Goal: Information Seeking & Learning: Learn about a topic

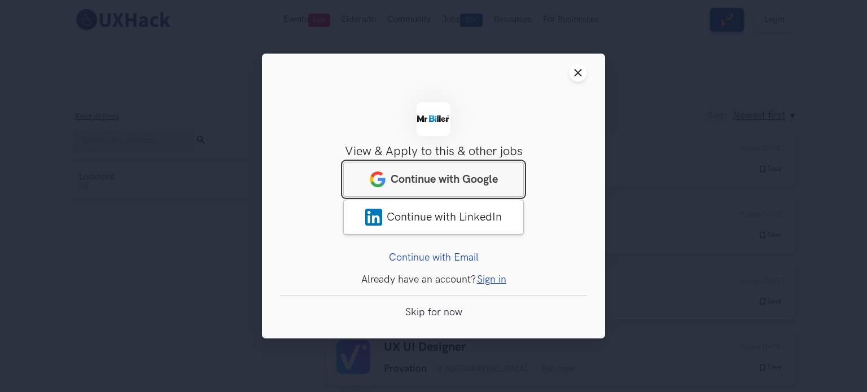
click at [431, 181] on span "Continue with Google" at bounding box center [444, 180] width 107 height 14
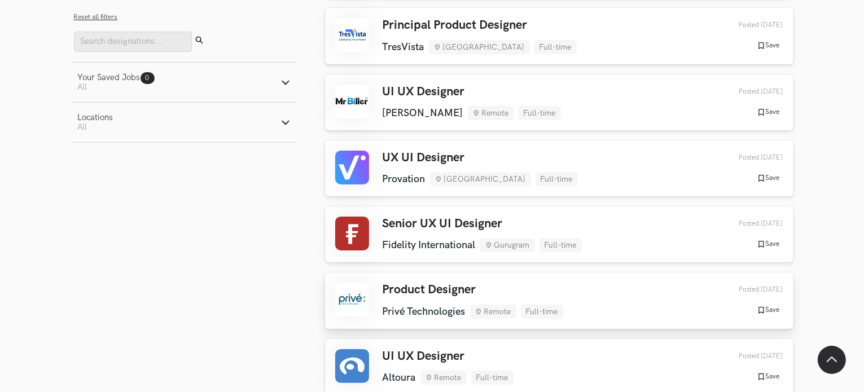
scroll to position [190, 0]
click at [551, 102] on div "UI UX Designer [PERSON_NAME] Remote Full-time [PERSON_NAME] Remote Full-time [D…" at bounding box center [559, 103] width 448 height 36
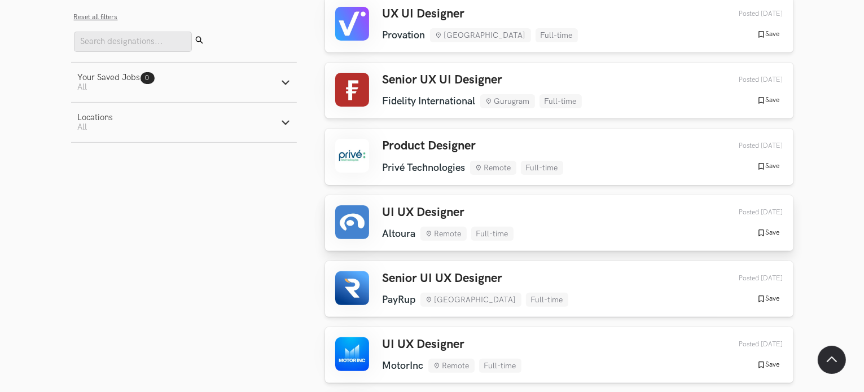
scroll to position [334, 0]
click at [388, 226] on ul "Altoura Remote Full-time" at bounding box center [448, 233] width 131 height 14
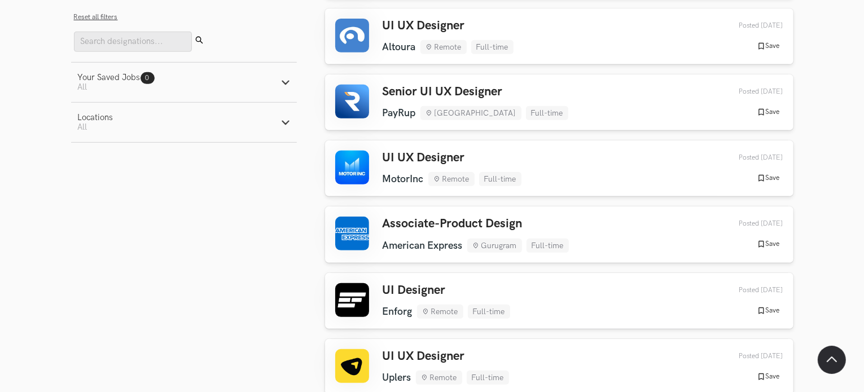
scroll to position [522, 0]
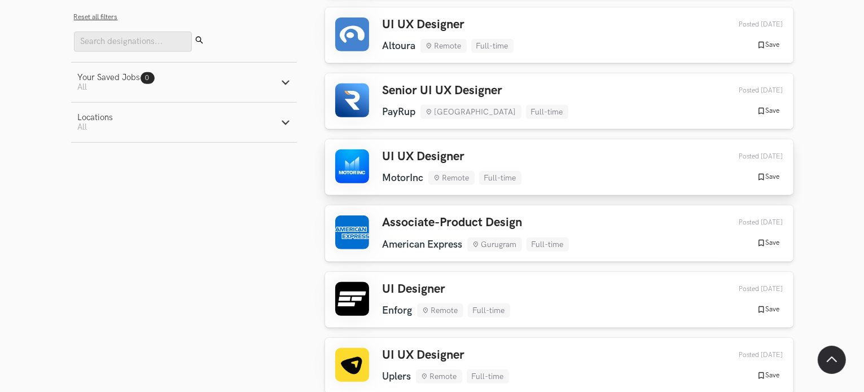
click at [389, 167] on div "UI UX Designer MotorInc Remote Full-time MotorInc Remote Full-time [DATE]" at bounding box center [452, 168] width 139 height 36
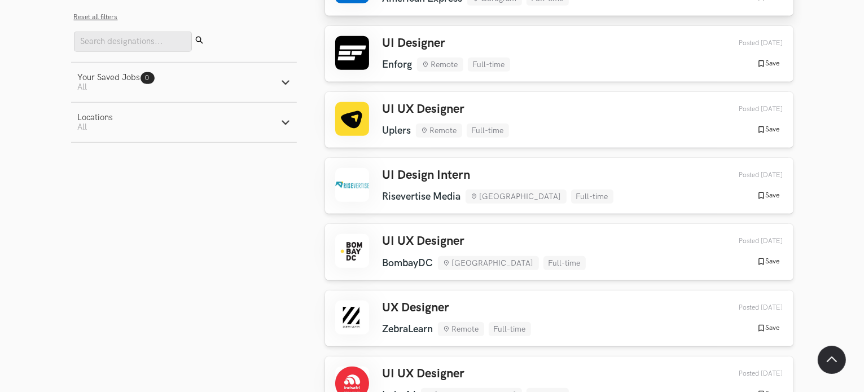
scroll to position [768, 0]
click at [383, 127] on li "Uplers" at bounding box center [397, 131] width 29 height 12
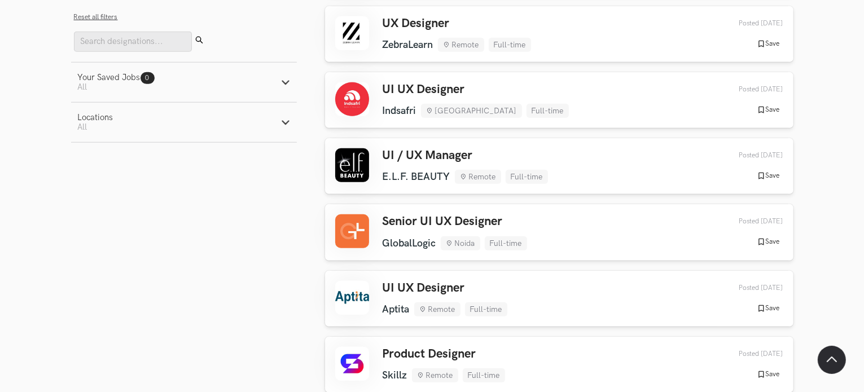
scroll to position [1057, 0]
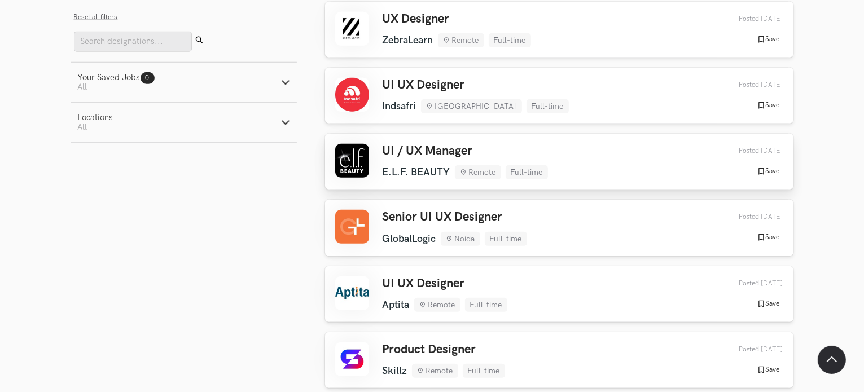
click at [394, 151] on h3 "UI / UX Manager" at bounding box center [465, 151] width 165 height 15
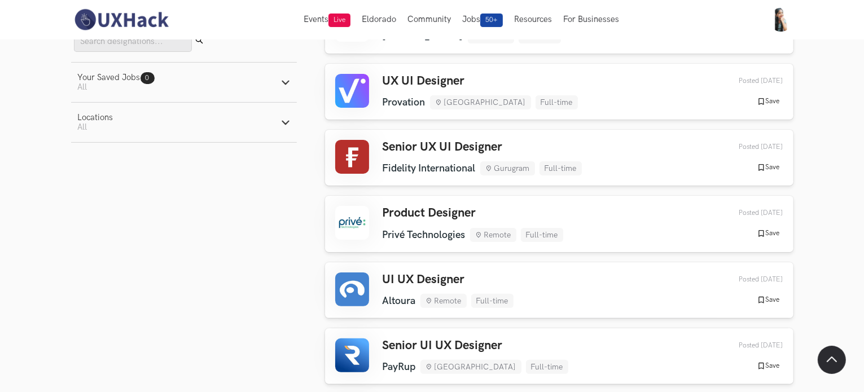
scroll to position [0, 0]
